Goal: Task Accomplishment & Management: Manage account settings

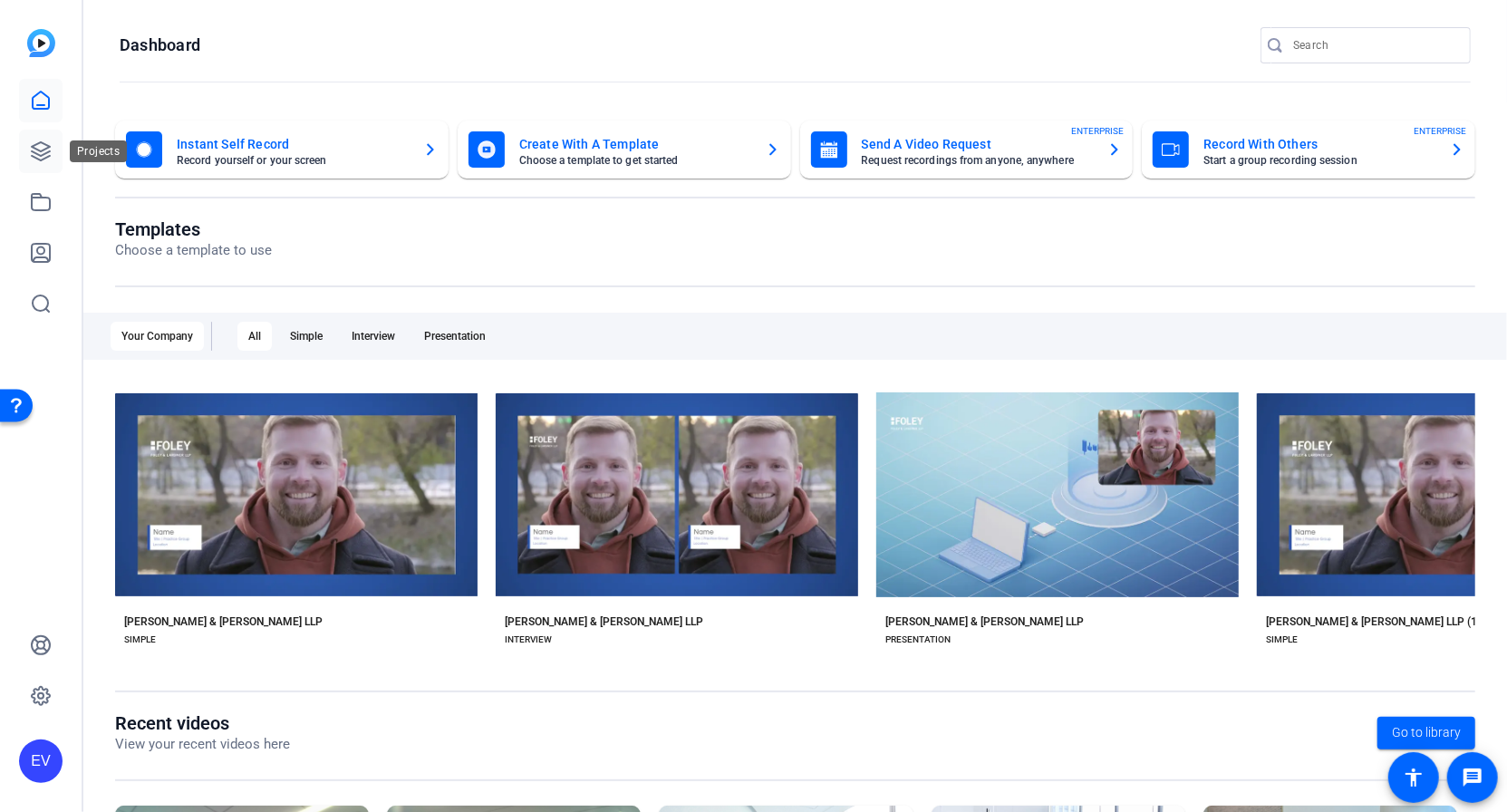
click at [43, 149] on icon at bounding box center [40, 151] width 22 height 22
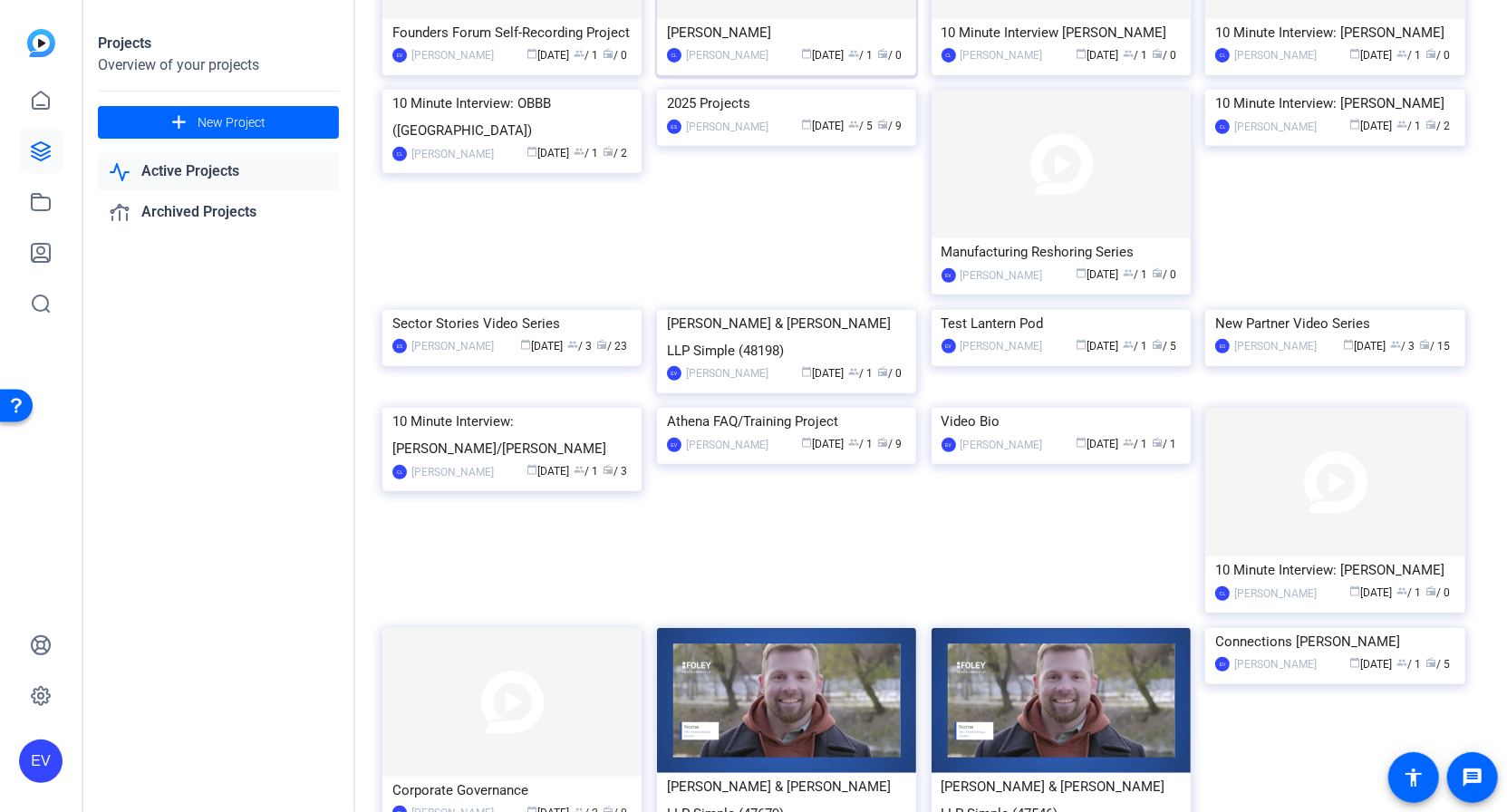
scroll to position [490, 0]
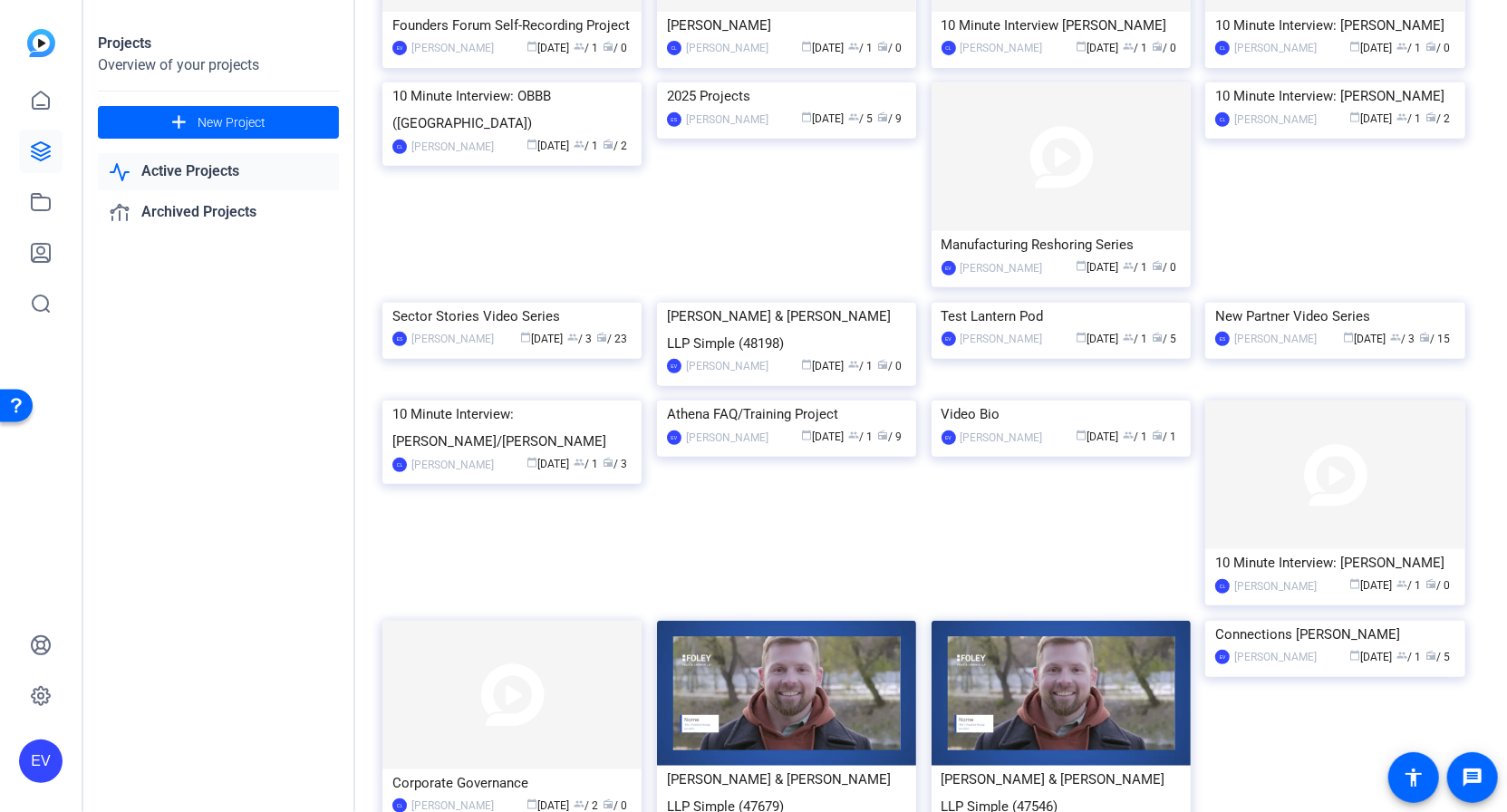
click at [1028, 231] on img at bounding box center [1061, 157] width 259 height 149
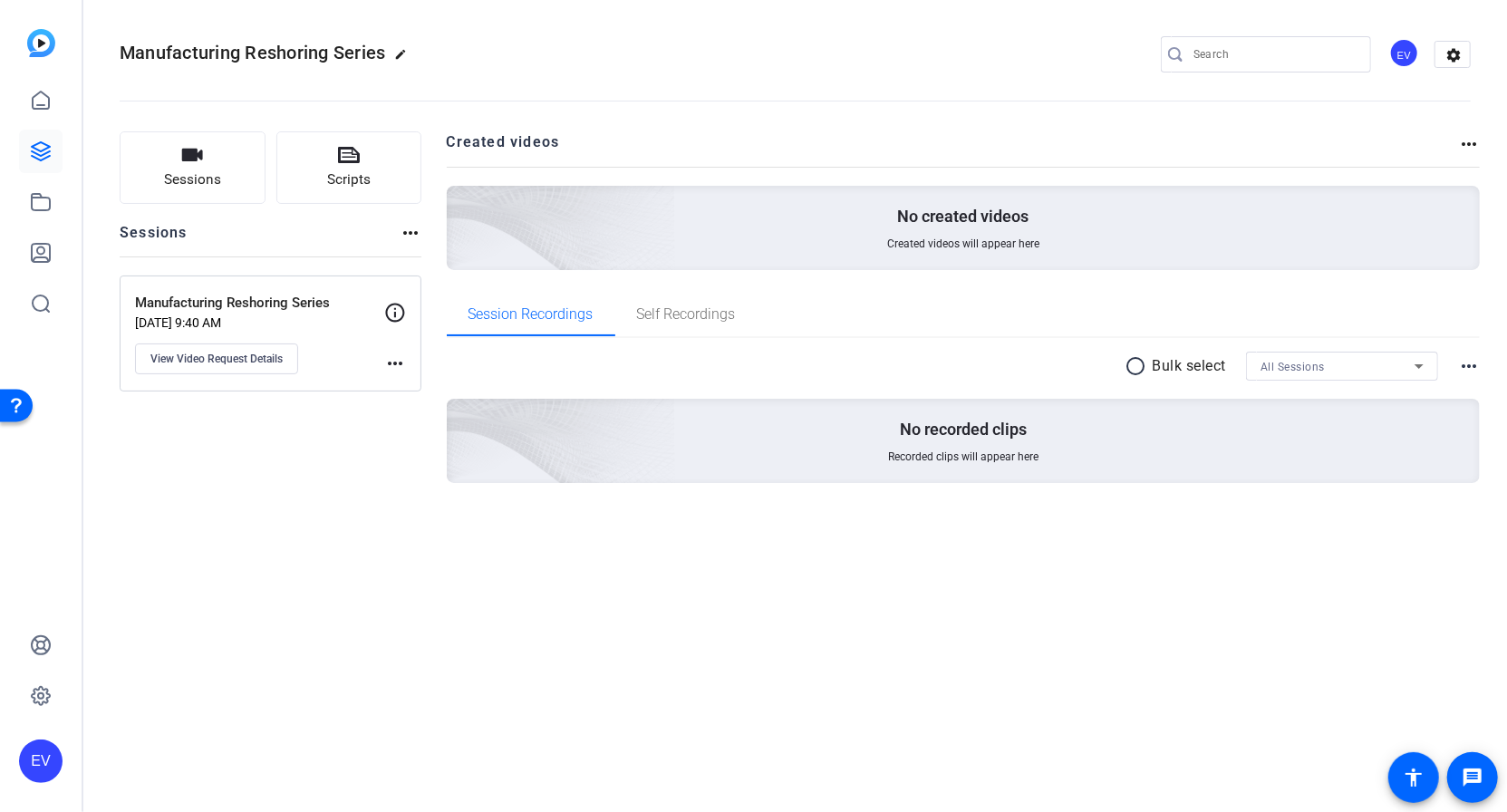
click at [404, 54] on mat-icon "edit" at bounding box center [406, 58] width 22 height 22
click at [225, 49] on input "Manufacturing Reshoring Series" at bounding box center [193, 54] width 119 height 22
click at [550, 27] on div "Manufacturing Reshoring Series check_circle clear EV settings" at bounding box center [795, 55] width 1351 height 137
click at [220, 645] on div "Manufacturing Reshoring Series check_circle clear EV settings Sessions Scripts …" at bounding box center [795, 406] width 1423 height 812
click at [312, 66] on div "Manufacturing Reshoring Series check_circle clear" at bounding box center [243, 54] width 246 height 29
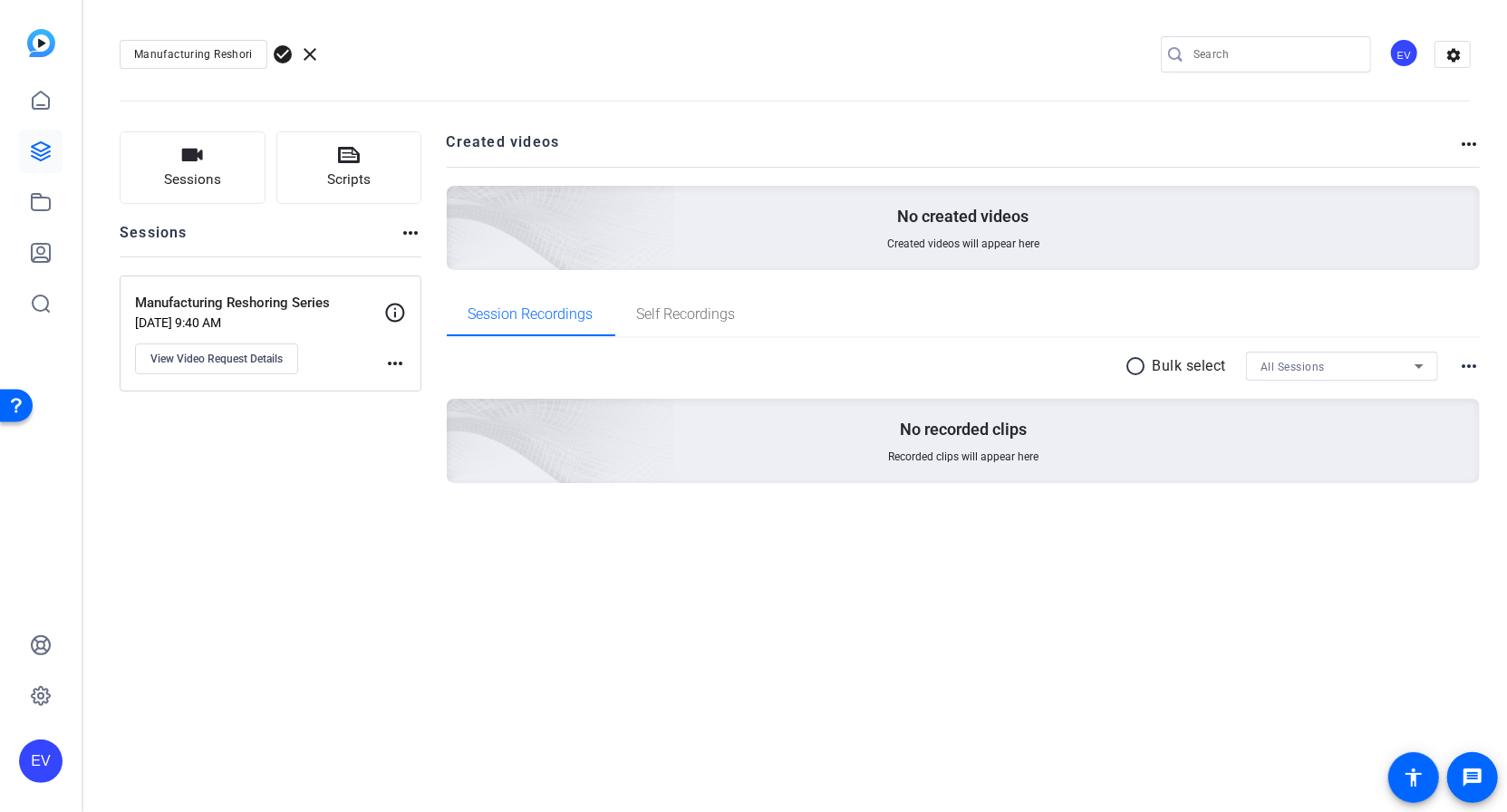
click at [310, 50] on span "clear" at bounding box center [309, 54] width 22 height 22
